Goal: Communication & Community: Share content

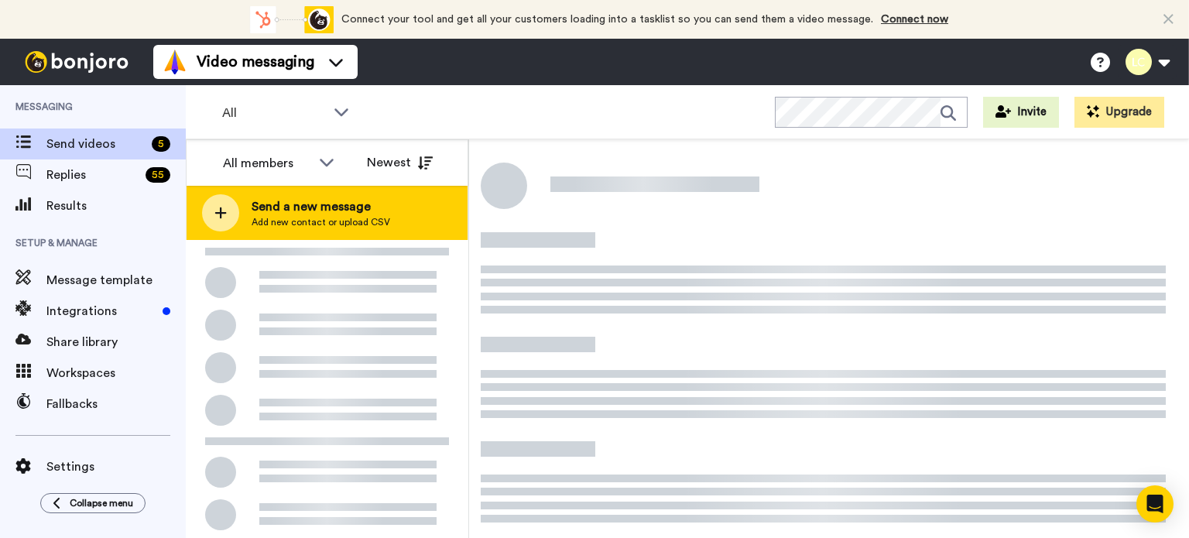
click at [335, 212] on span "Send a new message" at bounding box center [321, 206] width 139 height 19
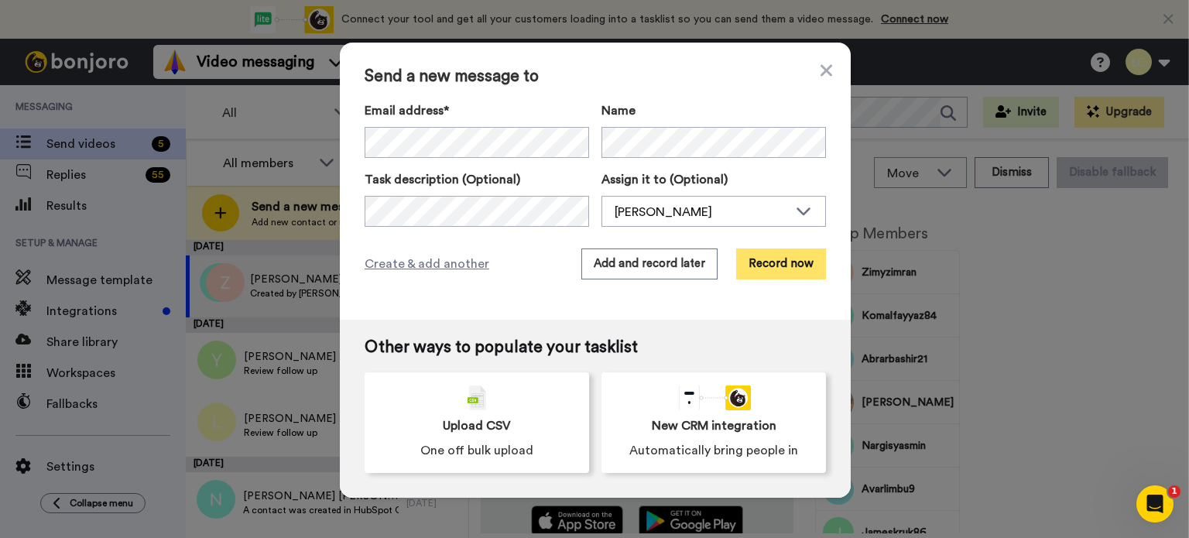
click at [761, 269] on button "Record now" at bounding box center [781, 263] width 90 height 31
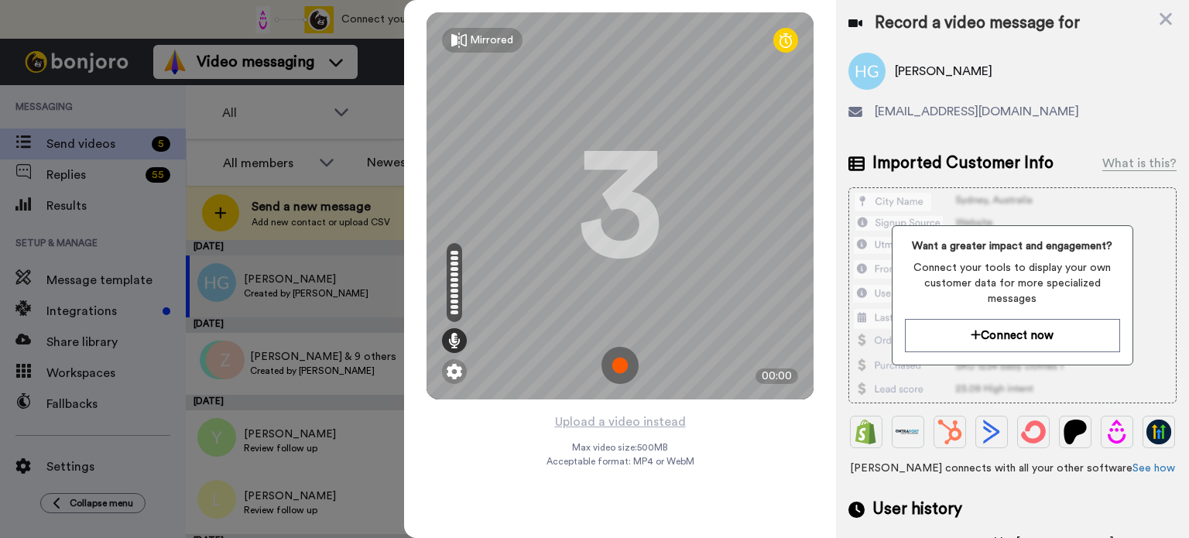
click at [625, 361] on img at bounding box center [619, 365] width 37 height 37
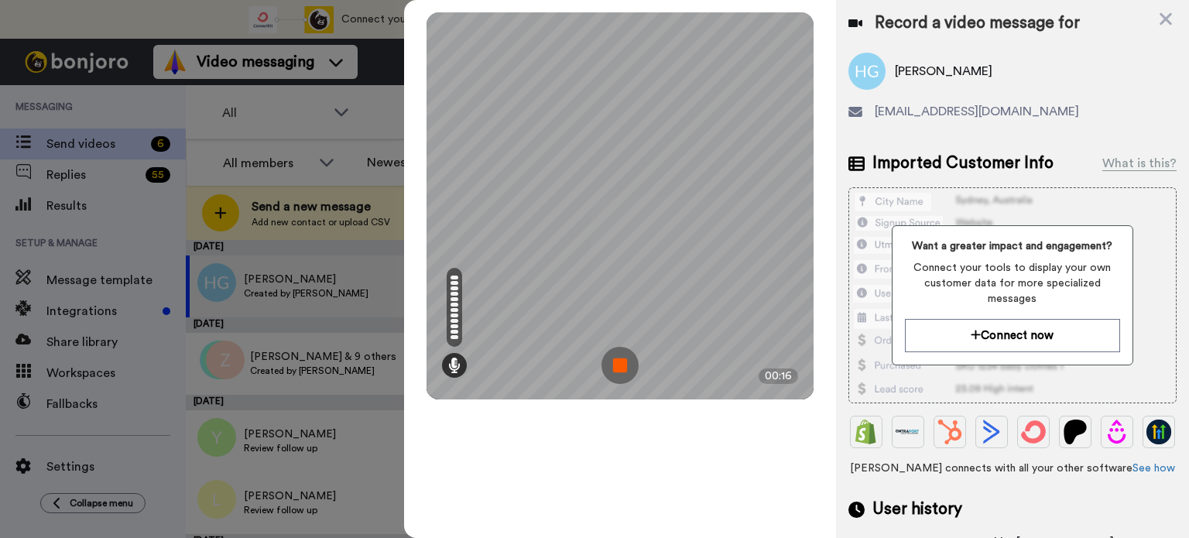
click at [628, 361] on img at bounding box center [619, 365] width 37 height 37
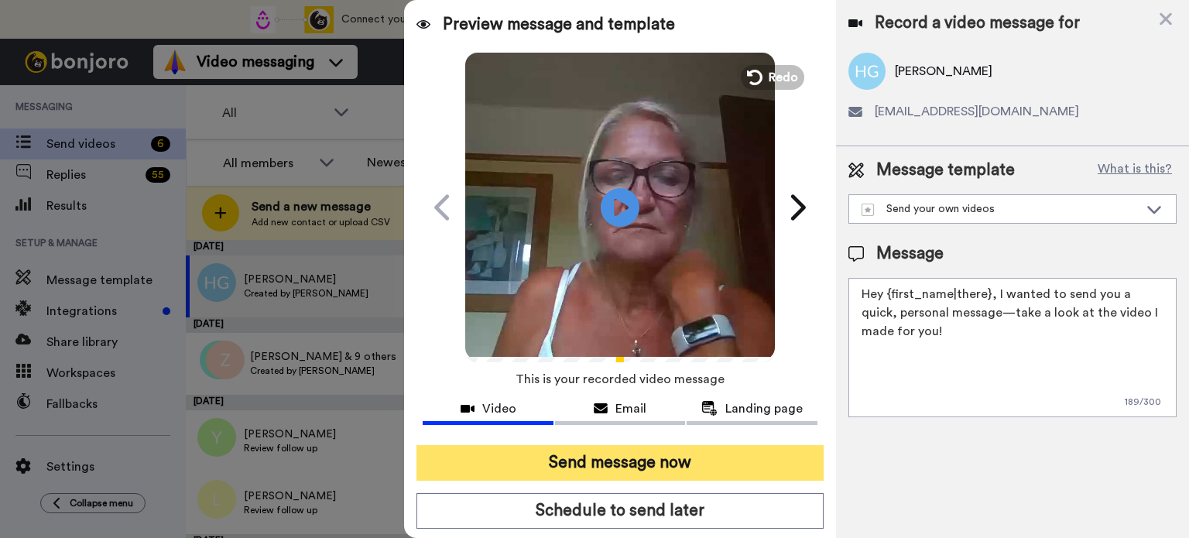
click at [583, 465] on button "Send message now" at bounding box center [619, 463] width 407 height 36
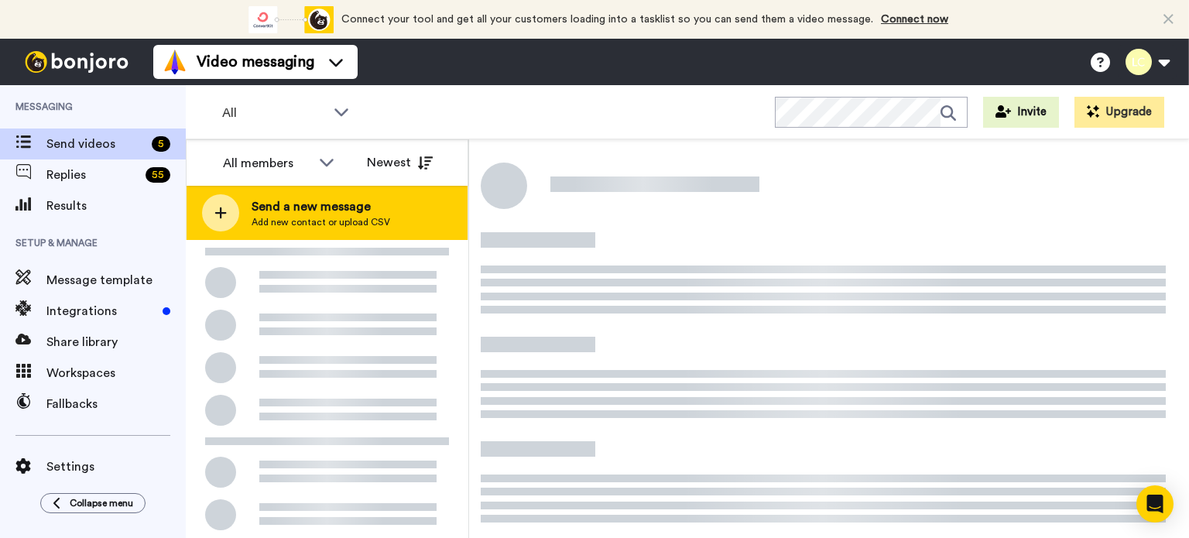
click at [365, 216] on span "Add new contact or upload CSV" at bounding box center [321, 222] width 139 height 12
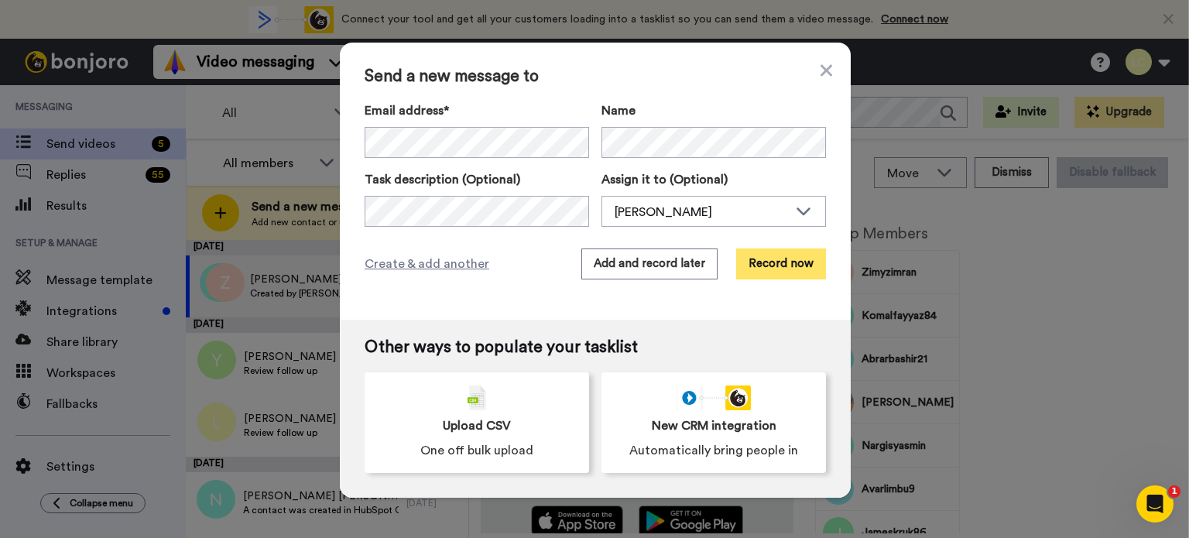
click at [789, 259] on button "Record now" at bounding box center [781, 263] width 90 height 31
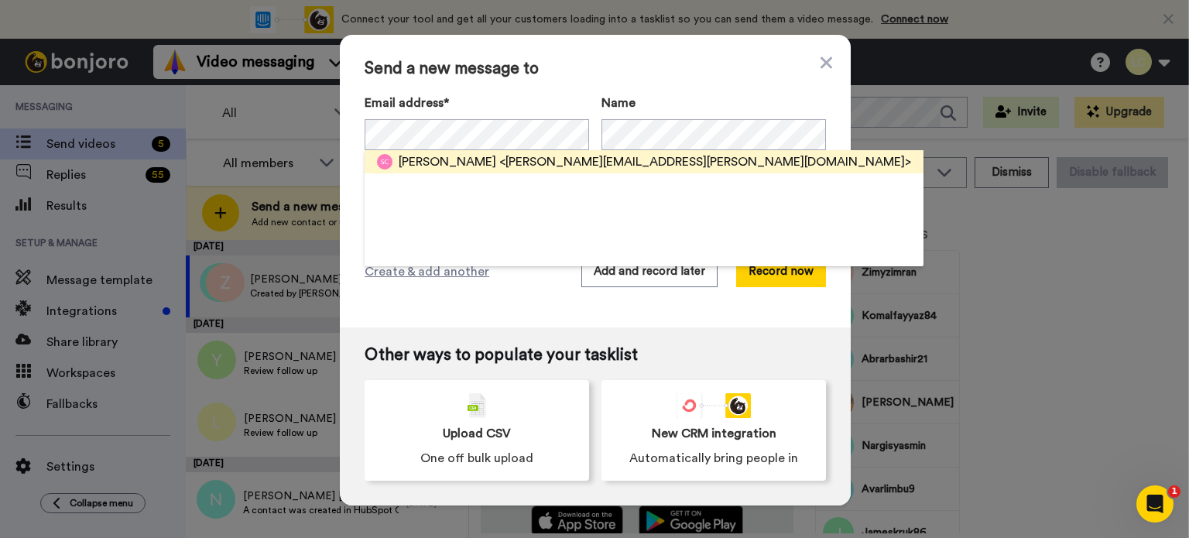
click at [560, 158] on span "<steve.clark@splendidmedia.co.uk>" at bounding box center [705, 161] width 412 height 19
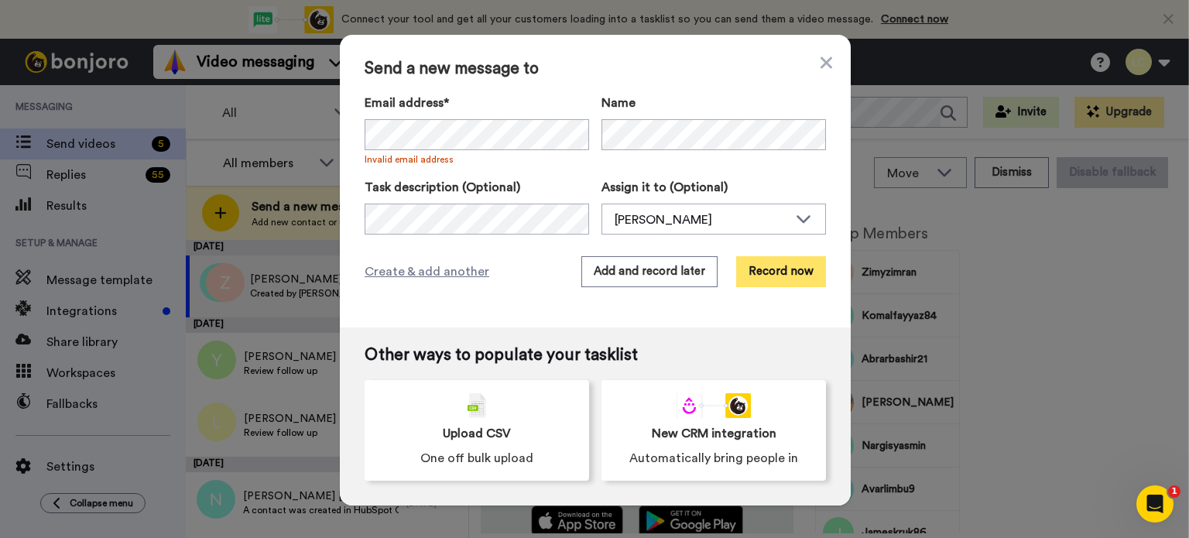
click at [771, 269] on button "Record now" at bounding box center [781, 271] width 90 height 31
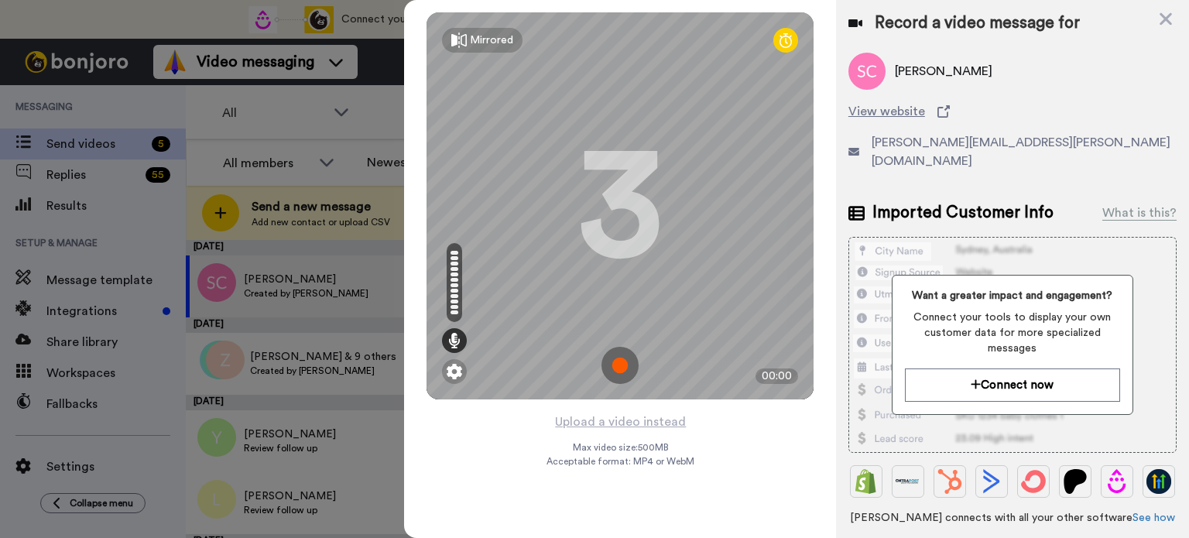
click at [615, 361] on img at bounding box center [619, 365] width 37 height 37
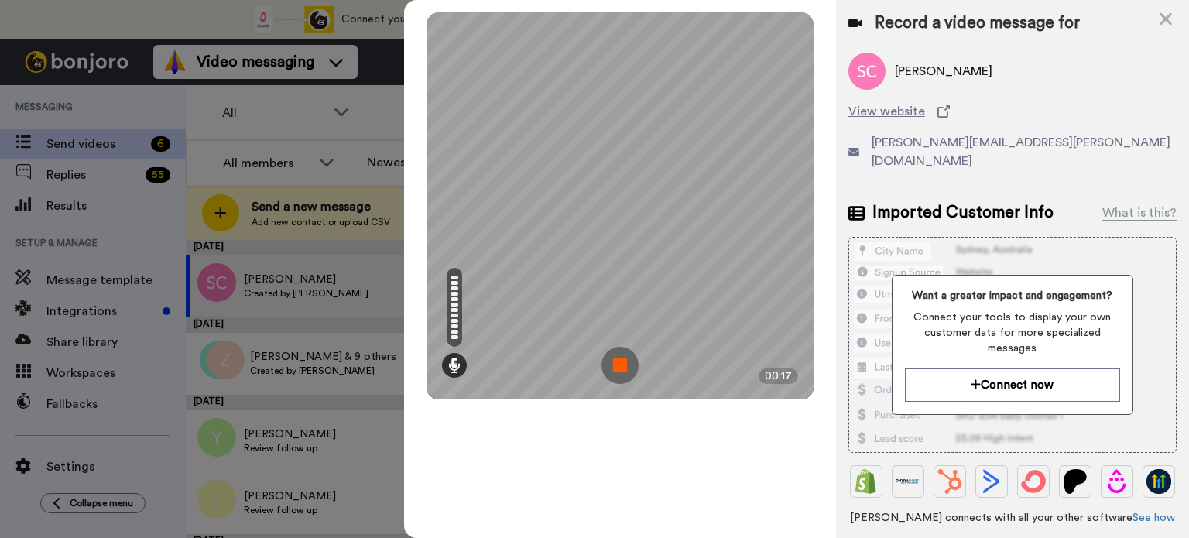
click at [615, 361] on img at bounding box center [619, 365] width 37 height 37
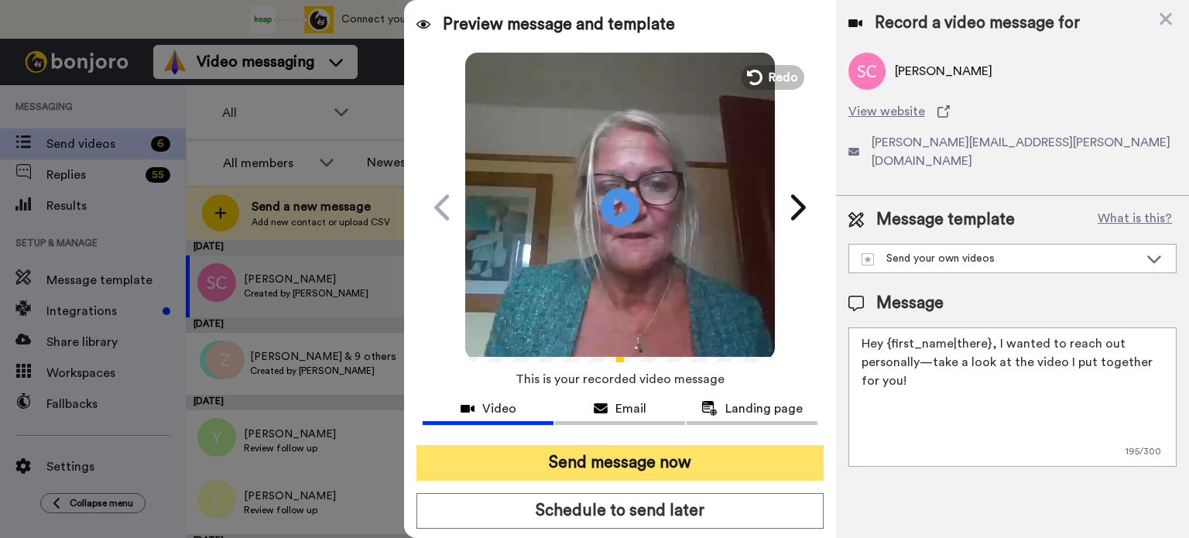
click at [618, 452] on button "Send message now" at bounding box center [619, 463] width 407 height 36
